Goal: Navigation & Orientation: Go to known website

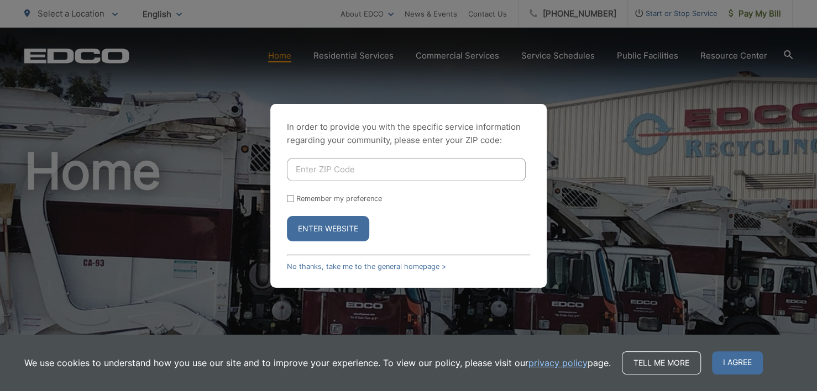
click at [338, 165] on input "Enter ZIP Code" at bounding box center [406, 169] width 239 height 23
type input "92021"
click at [322, 233] on button "Enter Website" at bounding box center [328, 228] width 82 height 25
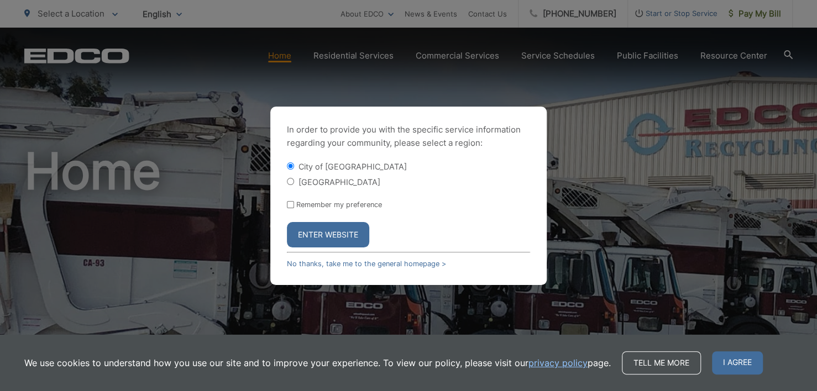
click at [322, 233] on button "Enter Website" at bounding box center [328, 234] width 82 height 25
